Goal: Transaction & Acquisition: Purchase product/service

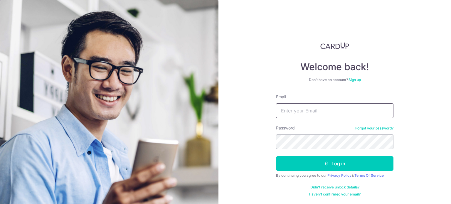
type input "[EMAIL_ADDRESS][DOMAIN_NAME]"
click at [276, 156] on button "Log in" at bounding box center [335, 163] width 118 height 15
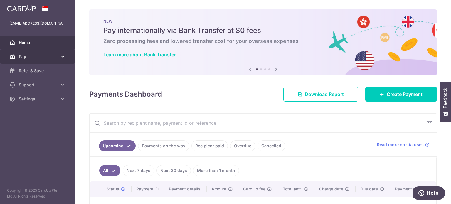
click at [33, 62] on link "Pay" at bounding box center [37, 57] width 75 height 14
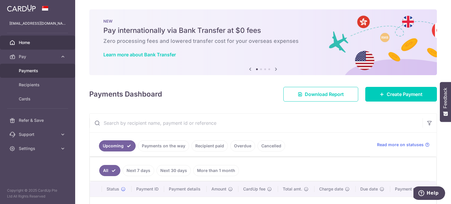
click at [37, 74] on link "Payments" at bounding box center [37, 71] width 75 height 14
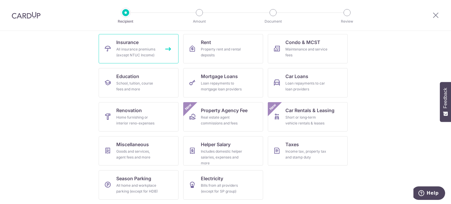
click at [144, 53] on div "All insurance premiums (except NTUC Income)" at bounding box center [137, 52] width 42 height 12
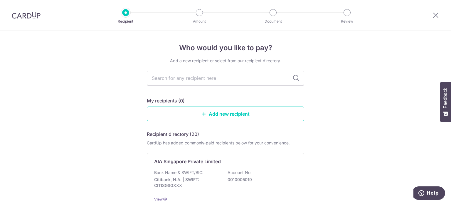
click at [227, 78] on input "text" at bounding box center [226, 78] width 158 height 15
type input "singlife"
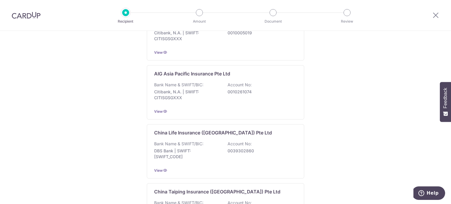
scroll to position [40, 0]
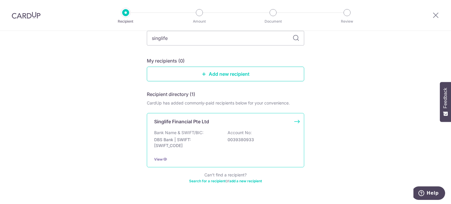
click at [242, 122] on div "Singlife Financial Pte Ltd" at bounding box center [222, 121] width 136 height 7
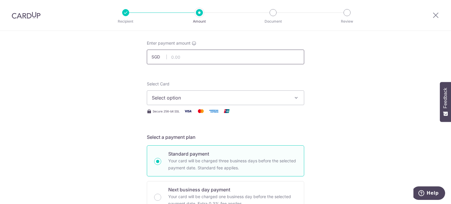
click at [224, 59] on input "text" at bounding box center [226, 57] width 158 height 15
type input "835.40"
click at [233, 91] on button "Select option" at bounding box center [226, 98] width 158 height 15
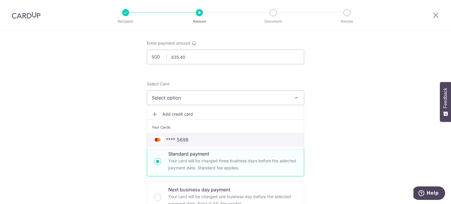
click at [225, 133] on link "**** 5698" at bounding box center [225, 140] width 157 height 14
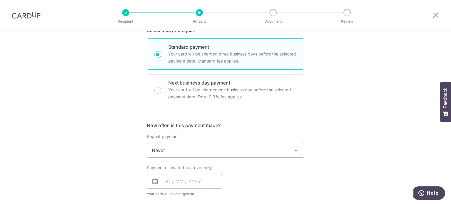
scroll to position [147, 0]
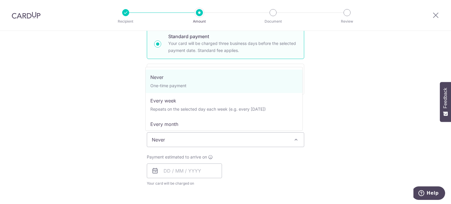
click at [185, 143] on span "Never" at bounding box center [225, 140] width 157 height 14
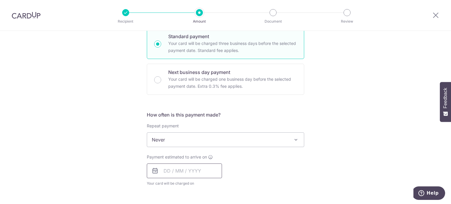
click at [189, 170] on input "text" at bounding box center [184, 171] width 75 height 15
click at [283, 170] on div "Payment estimated to arrive on Prev Next Sep Oct Nov Dec 2025 2026 2027 2028 20…" at bounding box center [225, 170] width 165 height 32
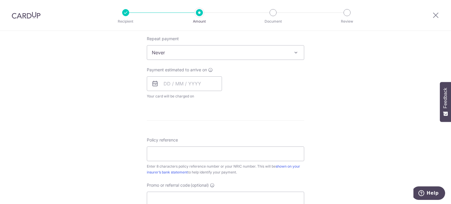
scroll to position [235, 0]
click at [201, 78] on input "text" at bounding box center [184, 83] width 75 height 15
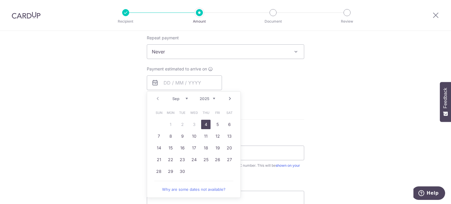
click at [240, 91] on div "Payment estimated to arrive on Prev Next Sep Oct Nov Dec 2025 2026 2027 2028 20…" at bounding box center [225, 82] width 165 height 32
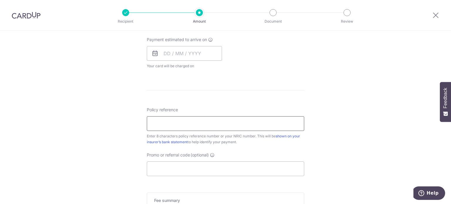
scroll to position [147, 0]
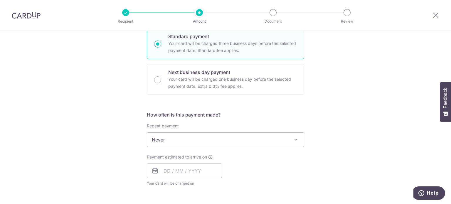
click at [215, 46] on p "Your card will be charged three business days before the selected payment date.…" at bounding box center [232, 47] width 129 height 14
click at [161, 46] on input "Standard payment Your card will be charged three business days before the selec…" at bounding box center [157, 44] width 7 height 7
radio input "true"
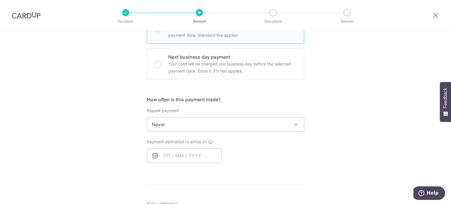
scroll to position [176, 0]
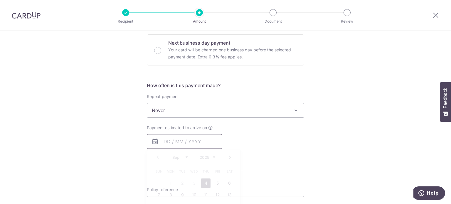
click at [185, 141] on input "text" at bounding box center [184, 141] width 75 height 15
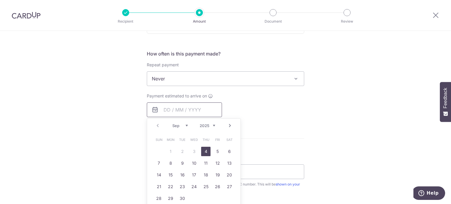
scroll to position [265, 0]
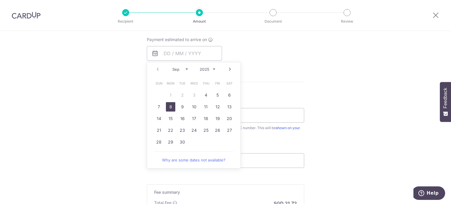
click at [170, 107] on link "8" at bounding box center [170, 106] width 9 height 9
type input "08/09/2025"
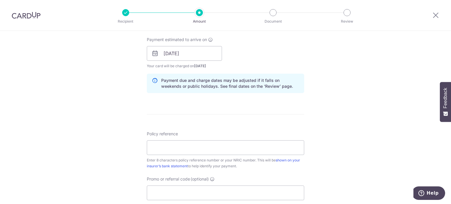
click at [277, 115] on form "Enter payment amount SGD 835.40 835.40 Select Card **** 5698 Add credit card Yo…" at bounding box center [226, 49] width 158 height 489
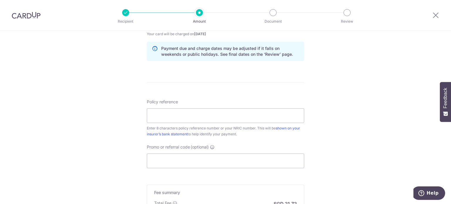
scroll to position [323, 0]
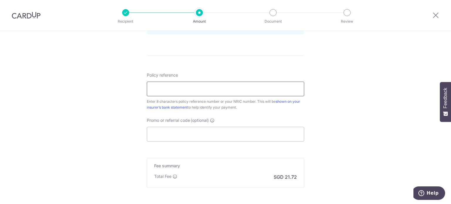
click at [230, 91] on input "Policy reference" at bounding box center [226, 89] width 158 height 15
click at [185, 84] on input "Policy reference" at bounding box center [226, 89] width 158 height 15
click at [198, 72] on div "Policy reference Enter 8 characters policy reference number or your NRIC number…" at bounding box center [226, 91] width 158 height 38
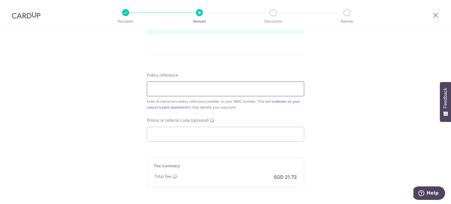
click at [198, 88] on input "Policy reference" at bounding box center [226, 89] width 158 height 15
type input "81354954"
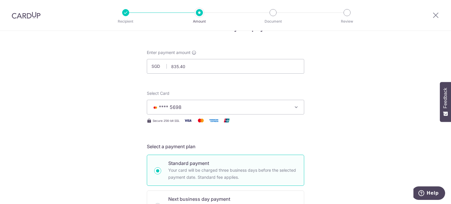
scroll to position [29, 0]
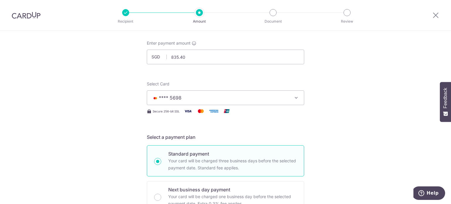
click at [226, 100] on span "**** 5698" at bounding box center [220, 97] width 137 height 7
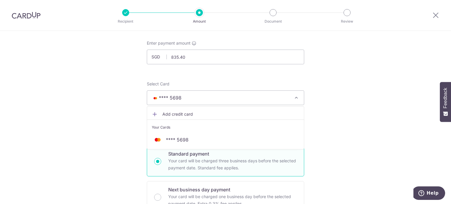
click at [222, 115] on span "Add credit card" at bounding box center [231, 114] width 137 height 6
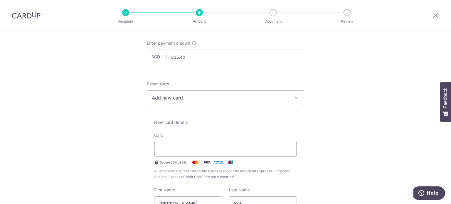
click at [204, 154] on div at bounding box center [225, 149] width 143 height 15
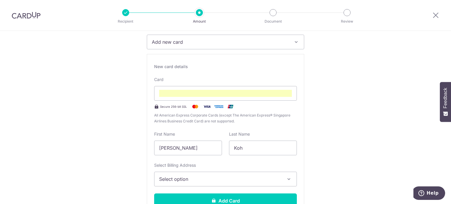
scroll to position [118, 0]
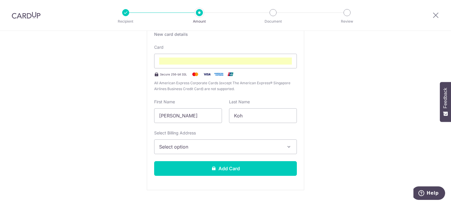
click at [206, 145] on span "Select option" at bounding box center [220, 146] width 122 height 7
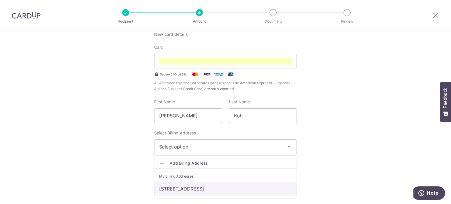
click at [203, 189] on link "415 Eunos Road 5, 10-52, Singapore, Singapore-400415" at bounding box center [226, 189] width 142 height 14
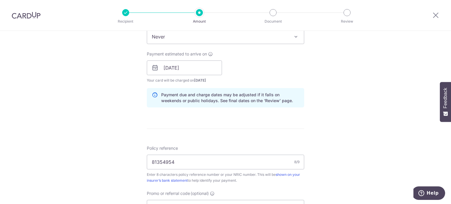
scroll to position [470, 0]
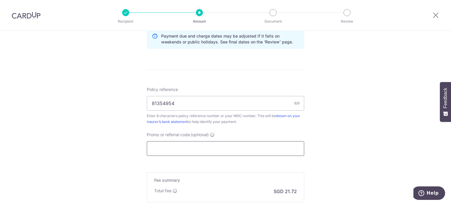
click at [191, 148] on input "Promo or referral code (optional)" at bounding box center [226, 148] width 158 height 15
paste input "OFF225"
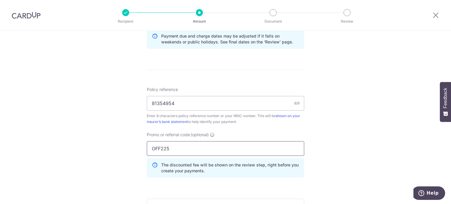
click at [282, 144] on input "OFF225" at bounding box center [226, 148] width 158 height 15
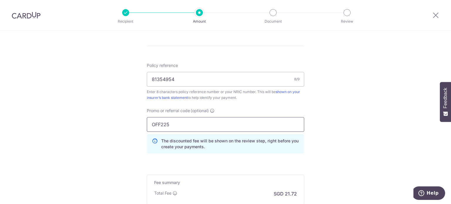
scroll to position [529, 0]
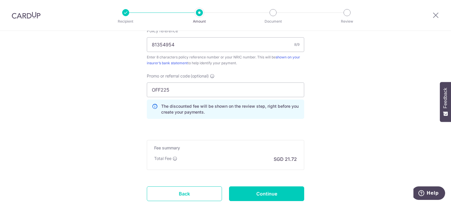
click at [238, 87] on input "OFF225" at bounding box center [226, 90] width 158 height 15
type input "OFF225"
click at [162, 42] on input "81354954" at bounding box center [226, 44] width 158 height 15
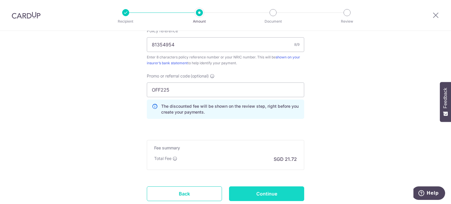
click at [252, 197] on input "Continue" at bounding box center [266, 194] width 75 height 15
type input "Create Schedule"
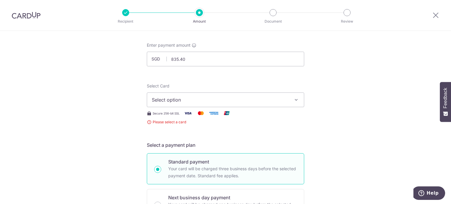
click at [202, 96] on span "Select option" at bounding box center [220, 99] width 137 height 7
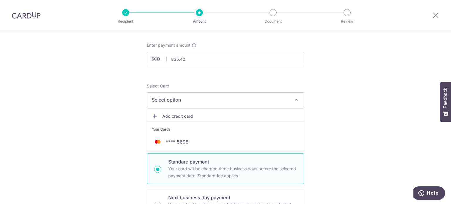
click at [193, 114] on span "Add credit card" at bounding box center [231, 116] width 137 height 6
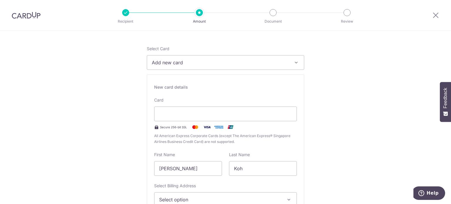
scroll to position [86, 0]
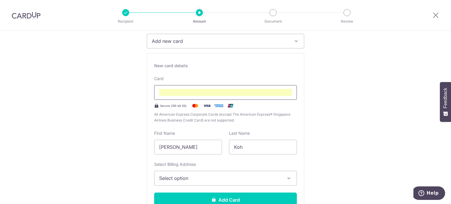
click at [223, 87] on div at bounding box center [225, 92] width 143 height 15
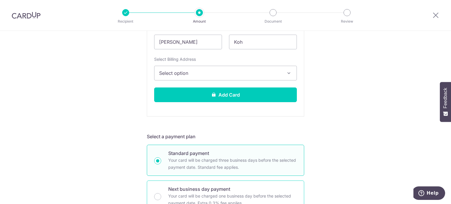
scroll to position [233, 0]
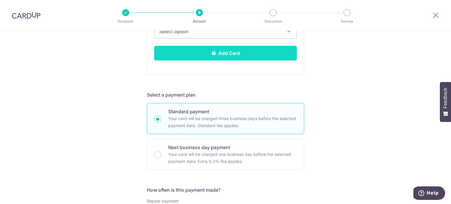
click at [243, 55] on button "Add Card" at bounding box center [225, 53] width 143 height 15
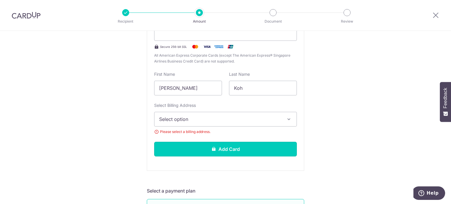
scroll to position [145, 0]
click at [210, 114] on button "Select option" at bounding box center [225, 119] width 143 height 15
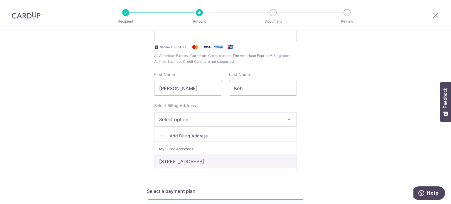
click at [197, 164] on link "415 Eunos Road 5, 10-52, Singapore, Singapore-400415" at bounding box center [226, 162] width 142 height 14
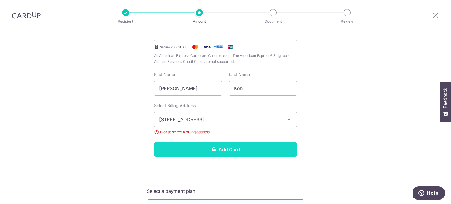
click at [202, 145] on button "Add Card" at bounding box center [225, 149] width 143 height 15
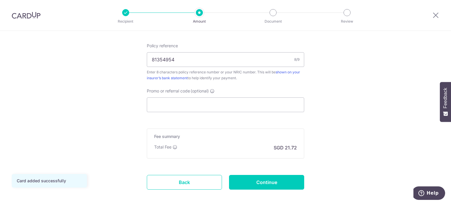
click at [218, 96] on div "Promo or referral code (optional) The discounted fee will be shown on the revie…" at bounding box center [226, 100] width 158 height 24
click at [220, 106] on input "Promo or referral code (optional)" at bounding box center [226, 105] width 158 height 15
paste input "OFF225"
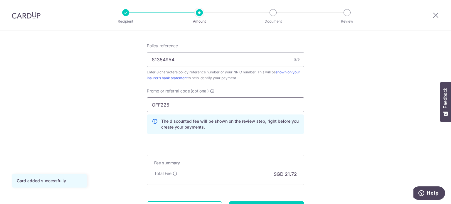
scroll to position [408, 0]
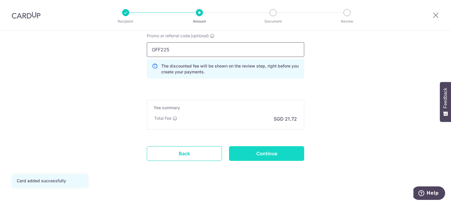
type input "OFF225"
click at [278, 148] on input "Continue" at bounding box center [266, 153] width 75 height 15
type input "Create Schedule"
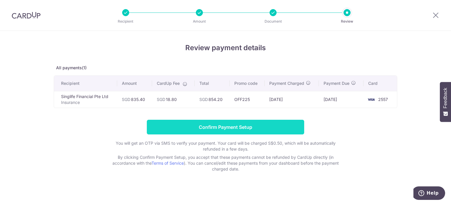
click at [278, 122] on input "Confirm Payment Setup" at bounding box center [226, 127] width 158 height 15
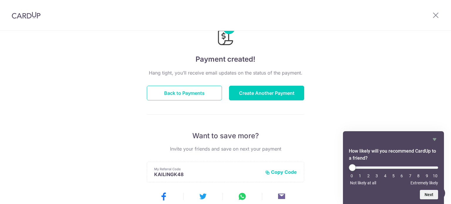
scroll to position [59, 0]
